Goal: Task Accomplishment & Management: Manage account settings

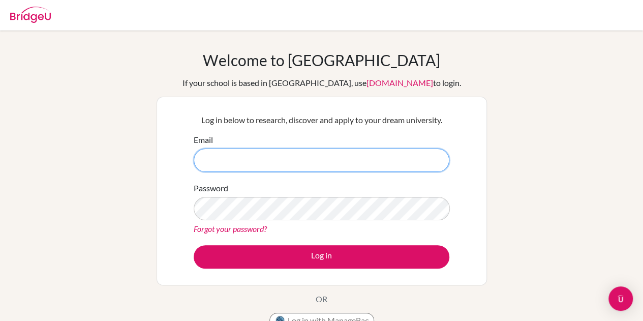
click at [234, 162] on input "Email" at bounding box center [322, 160] width 256 height 23
type input "krosenfield@isaruba.com"
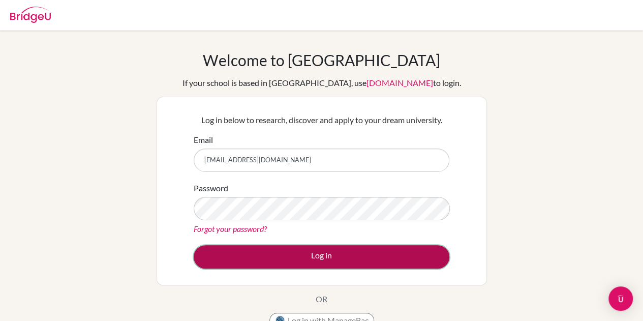
click at [289, 259] on button "Log in" at bounding box center [322, 256] width 256 height 23
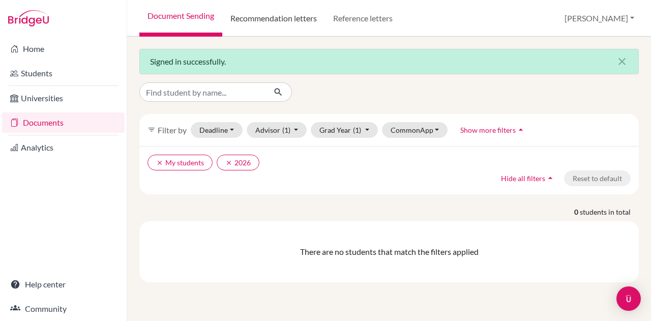
click at [278, 22] on link "Recommendation letters" at bounding box center [273, 18] width 103 height 37
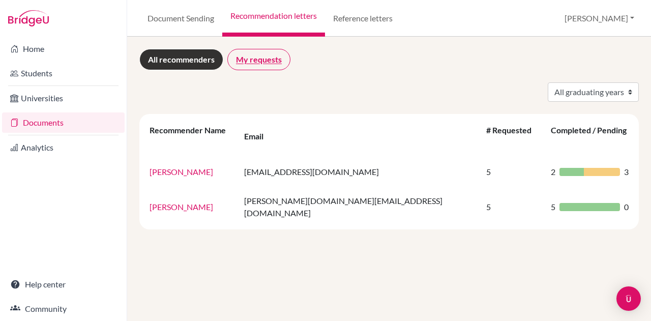
click at [275, 62] on link "My requests" at bounding box center [258, 59] width 63 height 21
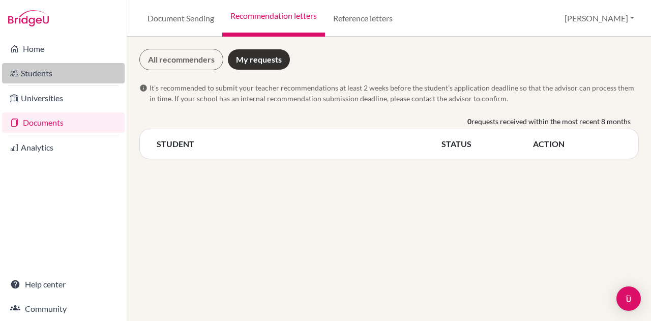
click at [63, 76] on link "Students" at bounding box center [63, 73] width 123 height 20
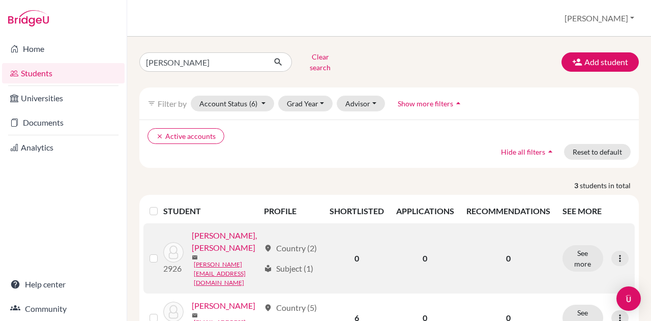
click at [220, 254] on link "Lope Medina, Juliana" at bounding box center [226, 241] width 68 height 24
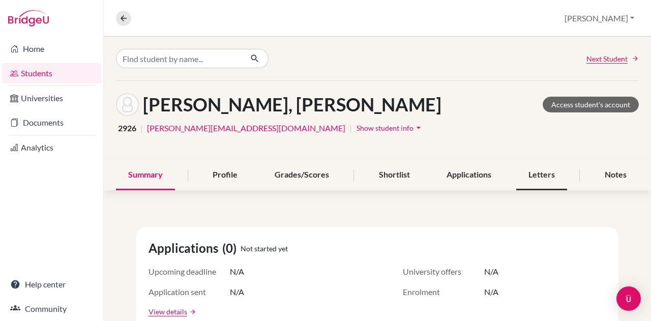
click at [529, 172] on div "Letters" at bounding box center [541, 175] width 51 height 30
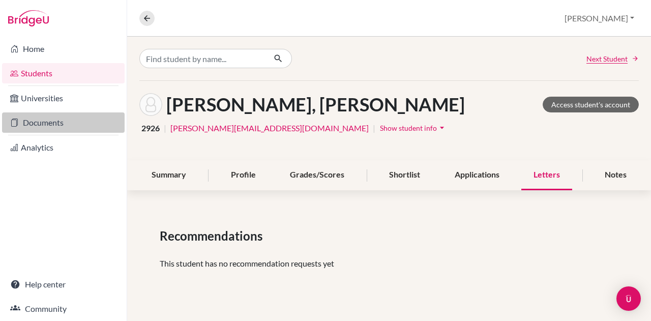
click at [64, 122] on link "Documents" at bounding box center [63, 122] width 123 height 20
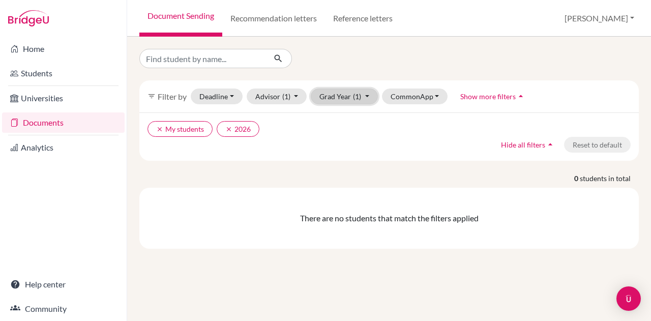
click at [362, 94] on button "Grad Year (1)" at bounding box center [344, 96] width 67 height 16
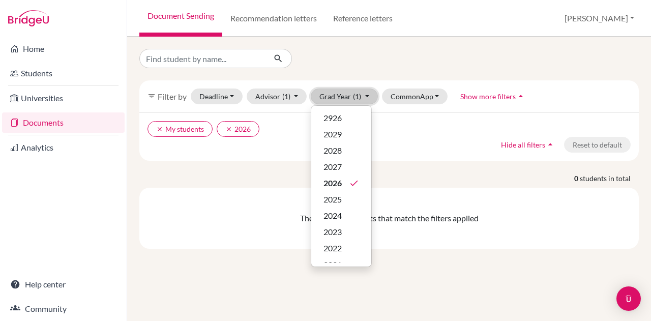
click at [362, 94] on button "Grad Year (1)" at bounding box center [344, 96] width 67 height 16
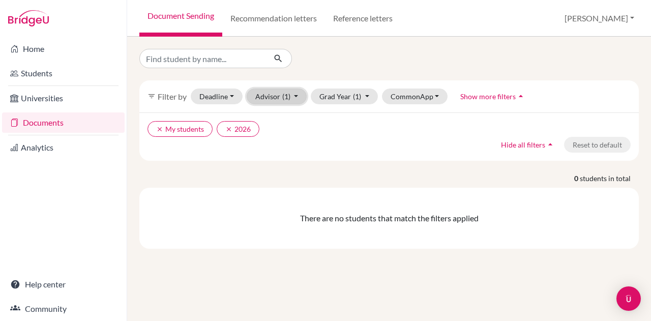
click at [288, 96] on span "(1)" at bounding box center [286, 96] width 8 height 9
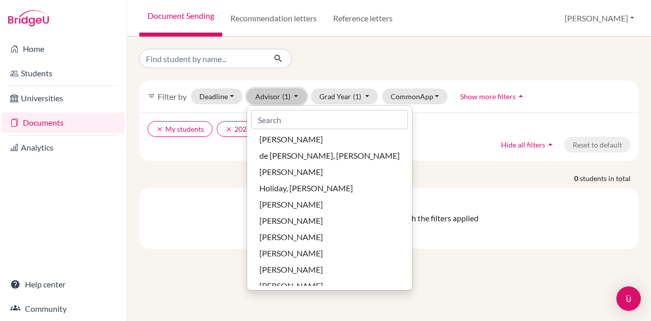
scroll to position [117, 0]
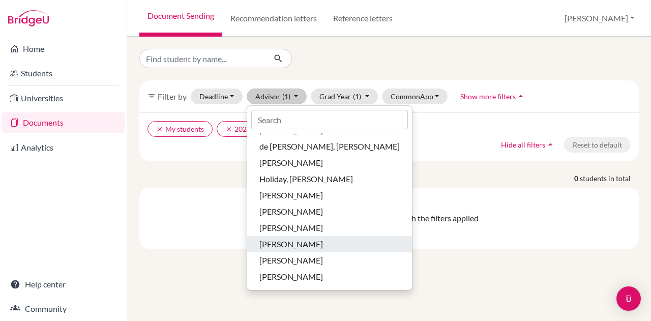
click at [290, 241] on span "[PERSON_NAME]" at bounding box center [291, 244] width 64 height 12
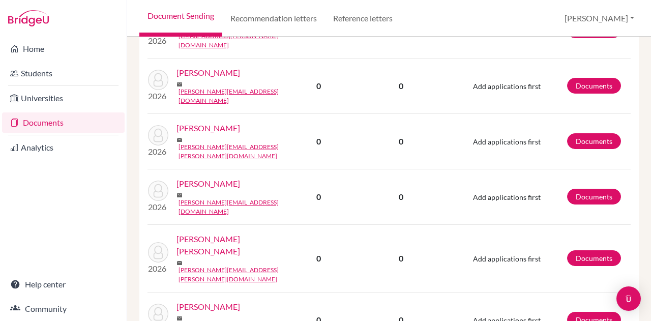
scroll to position [412, 0]
